Goal: Complete application form

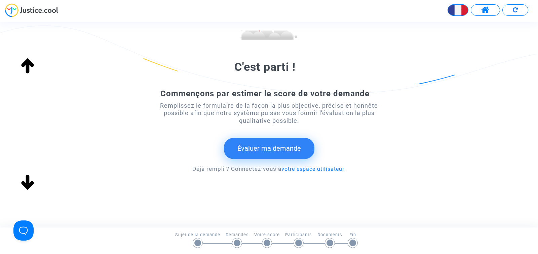
scroll to position [88, 0]
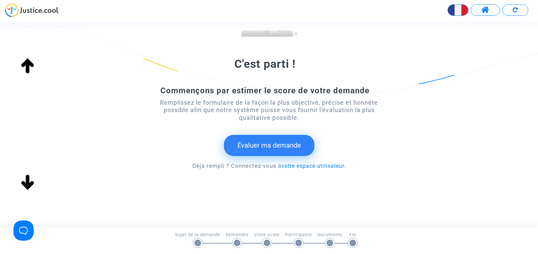
click at [256, 148] on button "Évaluer ma demande" at bounding box center [269, 145] width 90 height 21
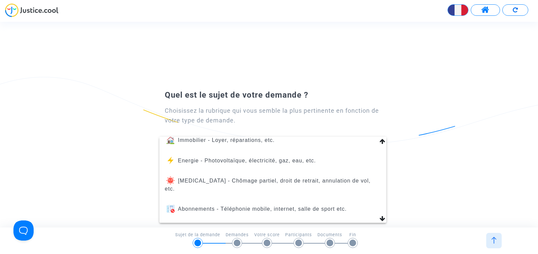
scroll to position [76, 0]
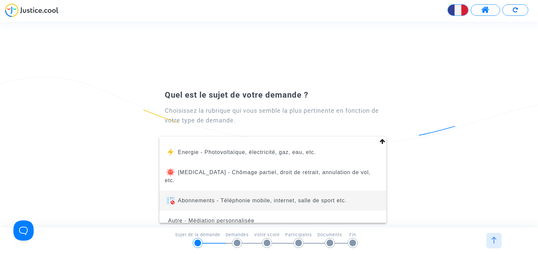
click at [330, 198] on span "Abonnements - Téléphonie mobile, internet, salle de sport etc." at bounding box center [262, 201] width 169 height 6
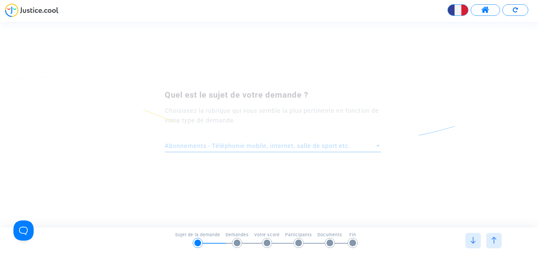
scroll to position [0, 0]
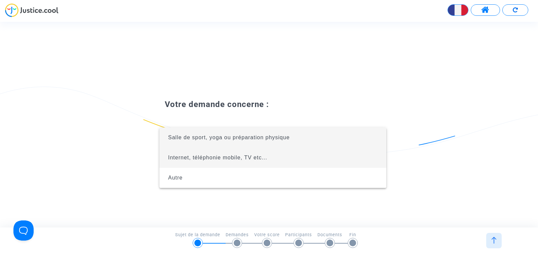
click at [232, 159] on span "Internet, téléphonie mobile, TV etc..." at bounding box center [217, 158] width 99 height 6
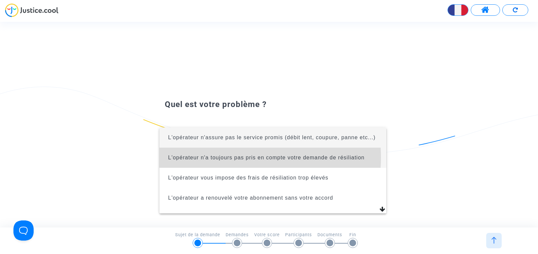
click at [223, 161] on span "L'opérateur n'a toujours pas pris en compte votre demande de résiliation" at bounding box center [266, 158] width 196 height 6
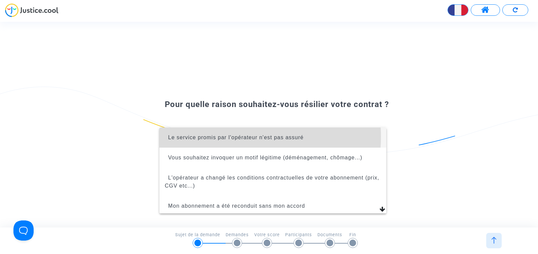
click at [234, 137] on span "Le service promis par l'opérateur n'est pas assuré" at bounding box center [235, 138] width 135 height 6
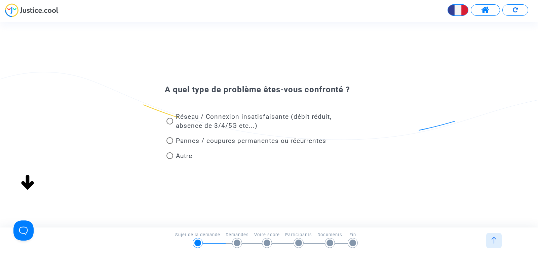
click at [170, 156] on span at bounding box center [169, 156] width 7 height 7
click at [170, 159] on input "Autre" at bounding box center [169, 159] width 0 height 0
radio input "true"
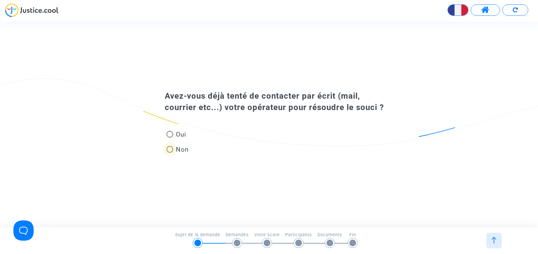
click at [170, 150] on span at bounding box center [169, 149] width 7 height 7
click at [170, 153] on input "Non" at bounding box center [169, 153] width 0 height 0
radio input "true"
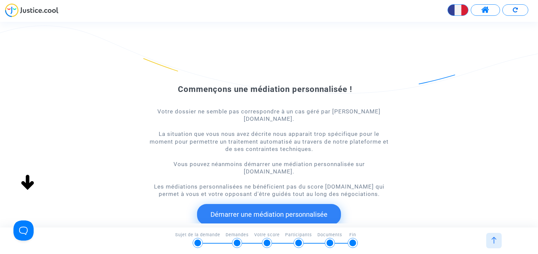
click at [241, 204] on button "Démarrer une médiation personnalisée" at bounding box center [269, 214] width 144 height 21
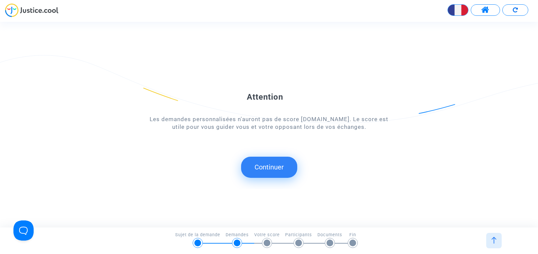
click at [265, 172] on button "Continuer" at bounding box center [269, 167] width 56 height 21
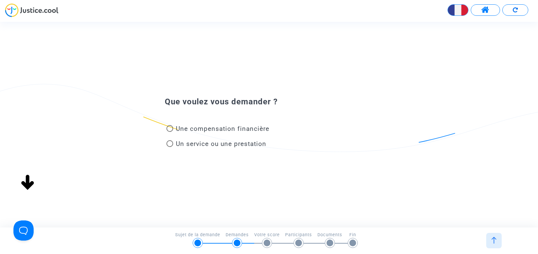
click at [168, 129] on span at bounding box center [169, 128] width 7 height 7
click at [169, 132] on input "Une compensation financière" at bounding box center [169, 132] width 0 height 0
radio input "true"
